Goal: Task Accomplishment & Management: Use online tool/utility

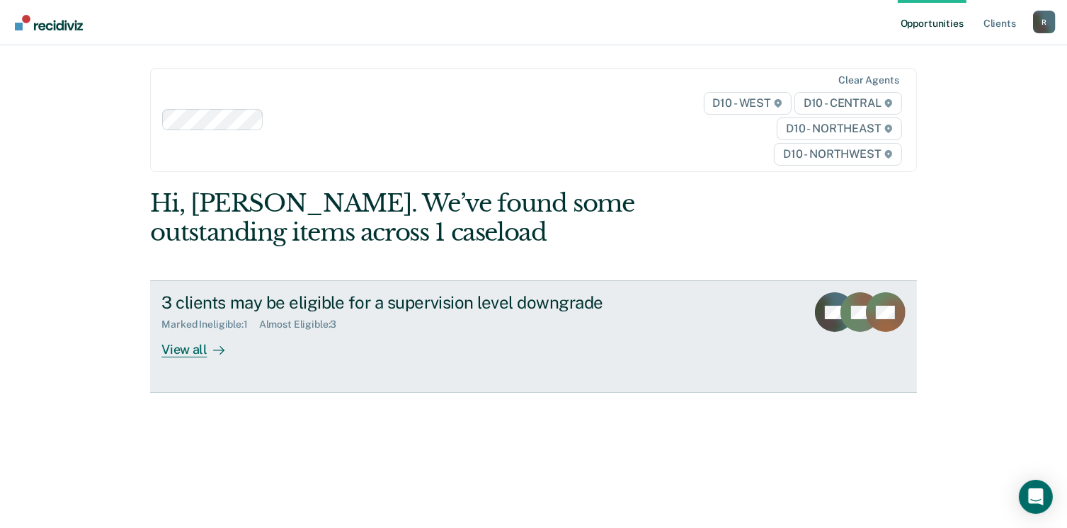
click at [178, 351] on div "View all" at bounding box center [200, 345] width 79 height 28
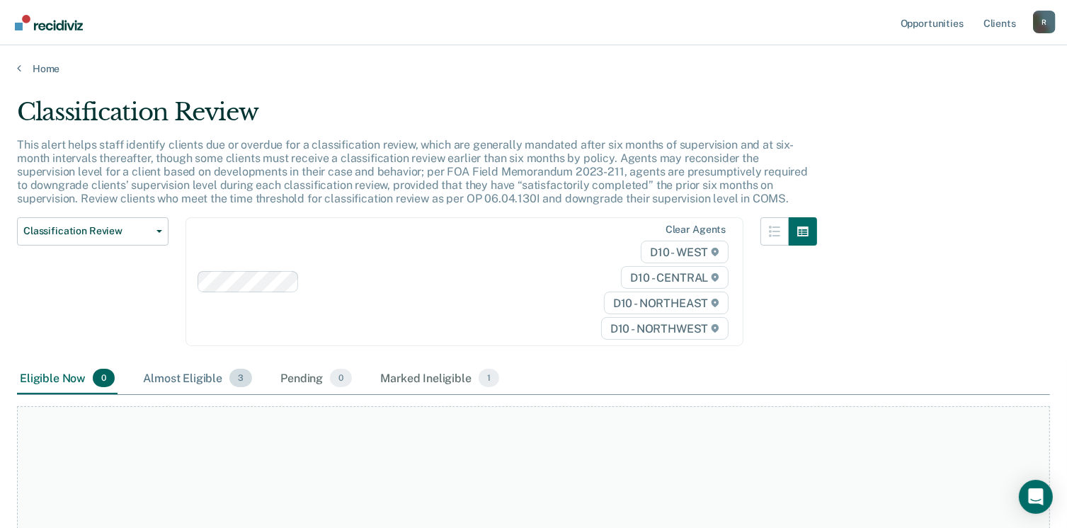
click at [178, 370] on div "Almost Eligible 3" at bounding box center [197, 378] width 115 height 31
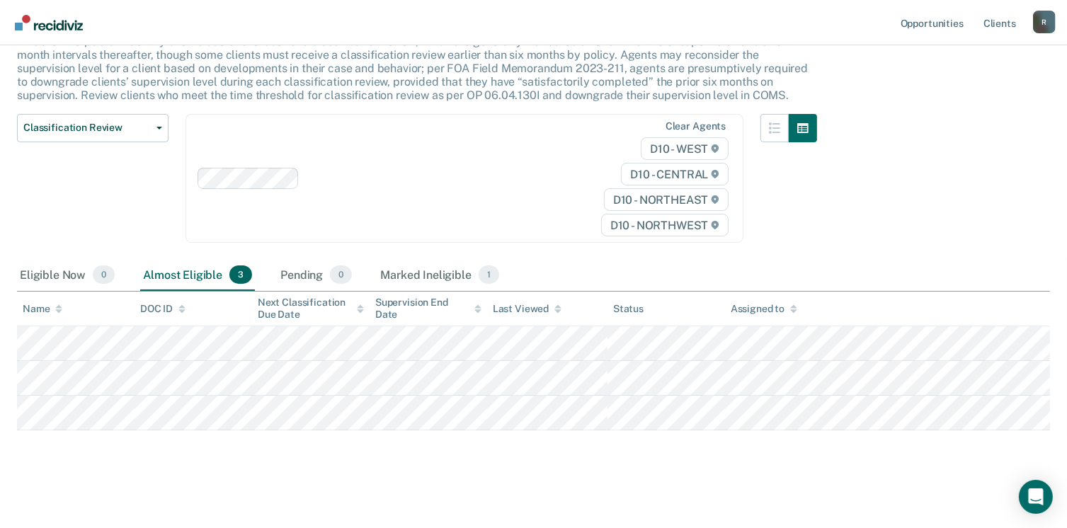
scroll to position [106, 0]
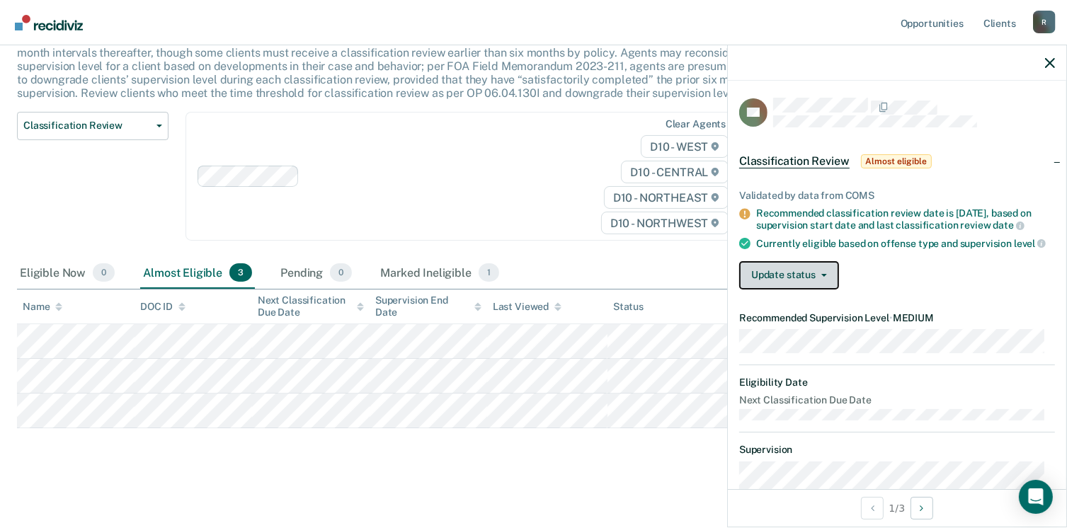
click at [806, 290] on button "Update status" at bounding box center [789, 275] width 100 height 28
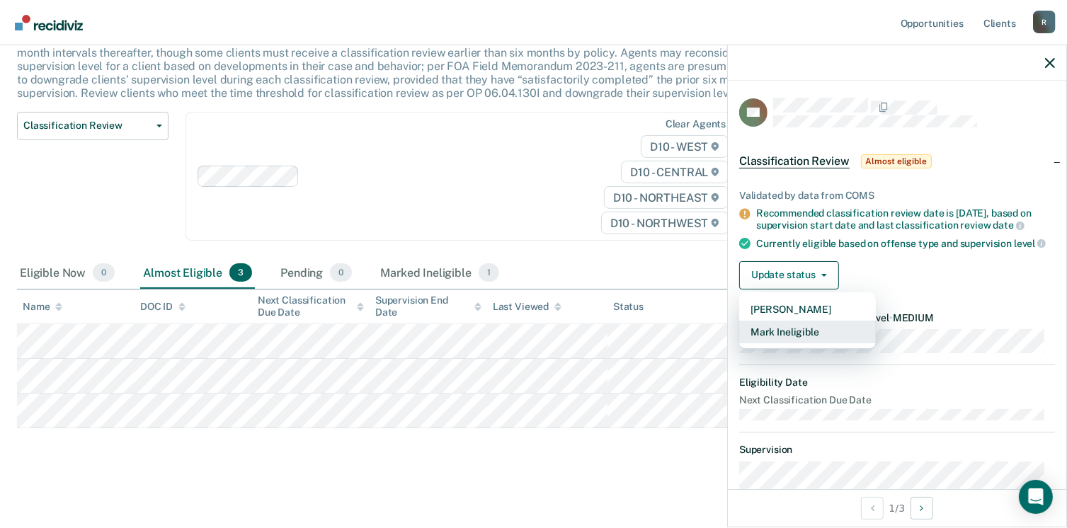
click at [785, 344] on button "Mark Ineligible" at bounding box center [807, 332] width 137 height 23
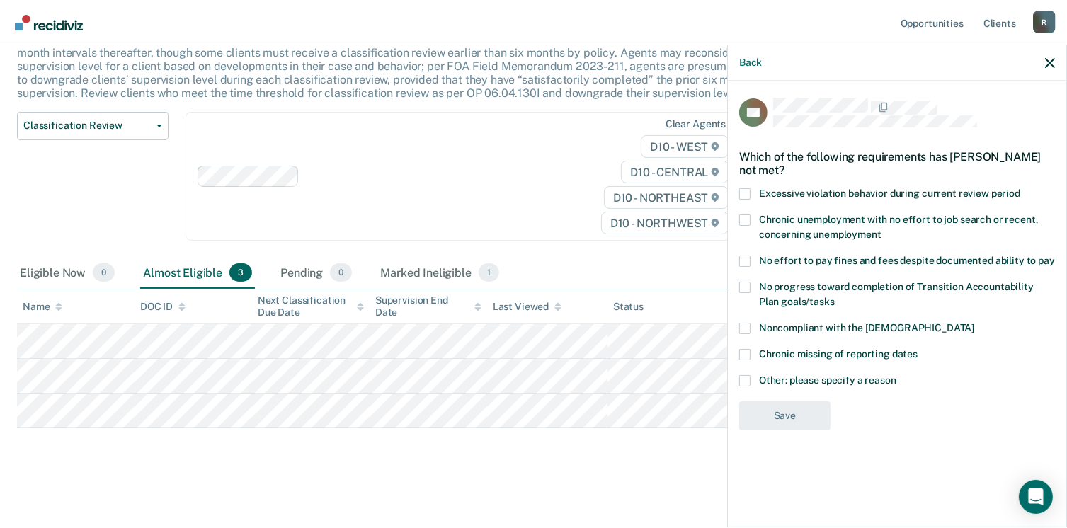
click at [743, 219] on span at bounding box center [744, 220] width 11 height 11
click at [882, 229] on input "Chronic unemployment with no effort to job search or recent, concerning unemplo…" at bounding box center [882, 229] width 0 height 0
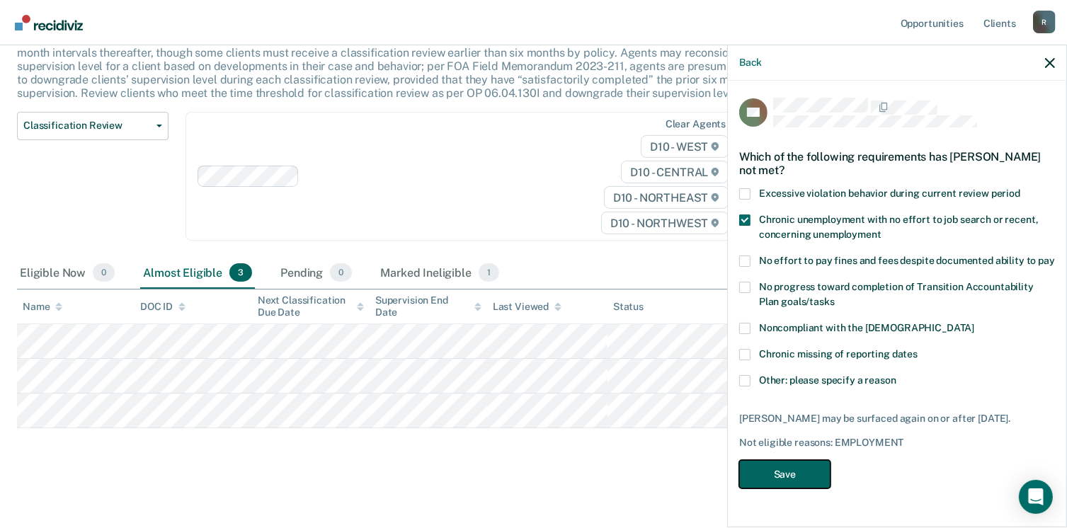
click at [768, 474] on button "Save" at bounding box center [784, 474] width 91 height 29
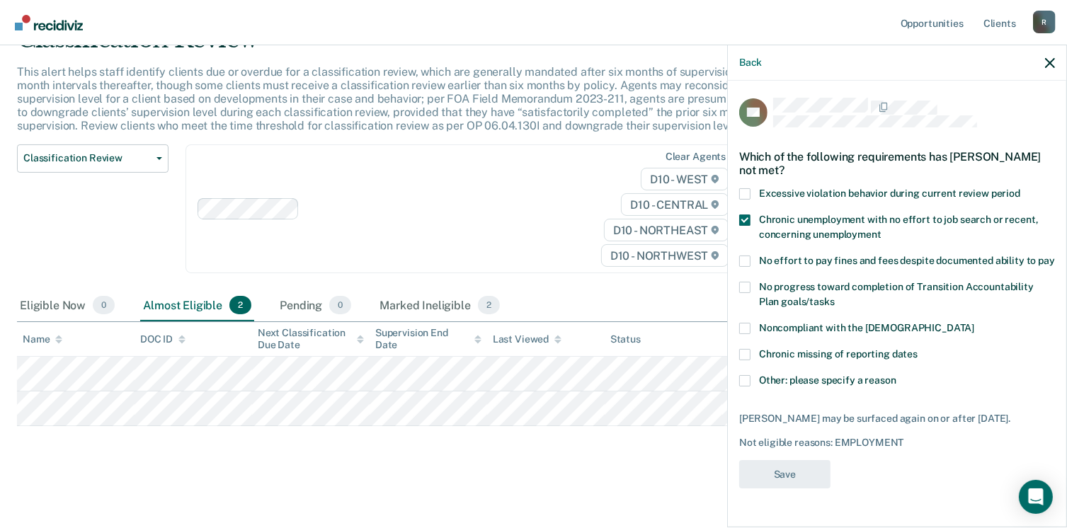
scroll to position [71, 0]
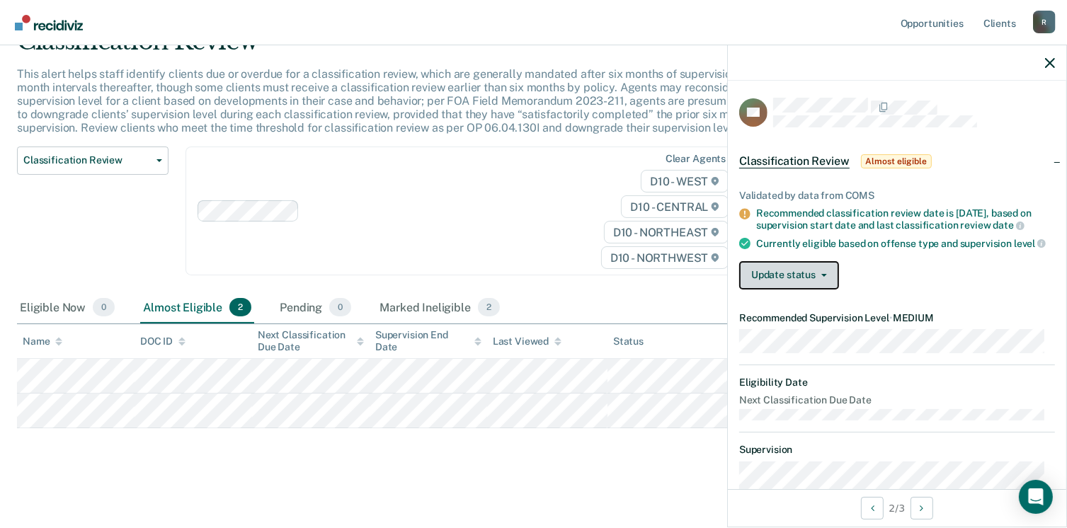
click at [816, 280] on button "Update status" at bounding box center [789, 275] width 100 height 28
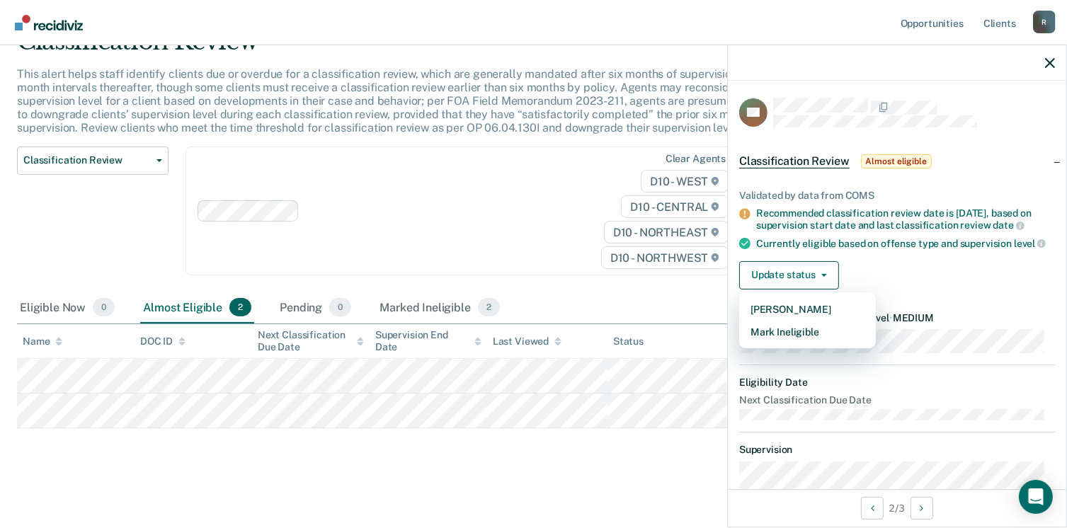
click at [545, 461] on div "Classification Review This alert helps staff identify clients due or overdue fo…" at bounding box center [533, 248] width 1033 height 443
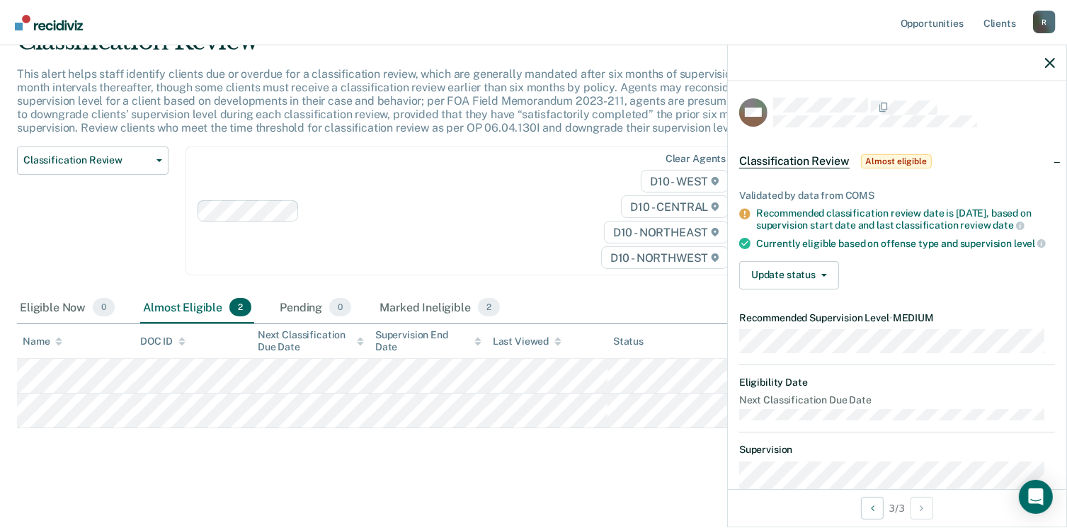
click at [378, 467] on main "Classification Review This alert helps staff identify clients due or overdue fo…" at bounding box center [533, 265] width 1067 height 522
click at [309, 464] on div "Classification Review This alert helps staff identify clients due or overdue fo…" at bounding box center [533, 248] width 1033 height 443
click at [68, 35] on nav "Opportunities Client s [EMAIL_ADDRESS][US_STATE][DOMAIN_NAME] R Profile How it …" at bounding box center [533, 22] width 1067 height 45
click at [57, 21] on img "Main navigation" at bounding box center [50, 23] width 68 height 16
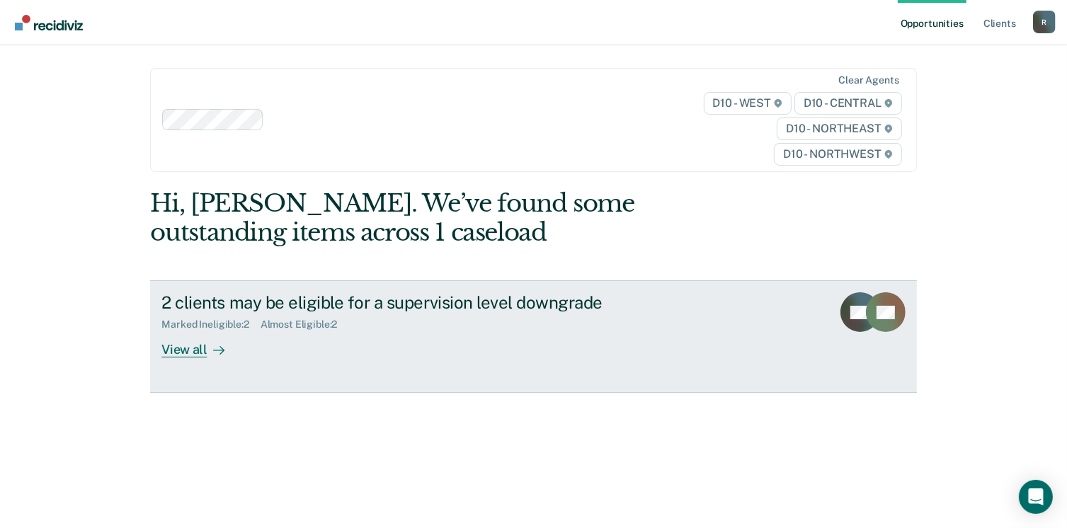
click at [188, 348] on div "View all" at bounding box center [200, 345] width 79 height 28
